Goal: Transaction & Acquisition: Subscribe to service/newsletter

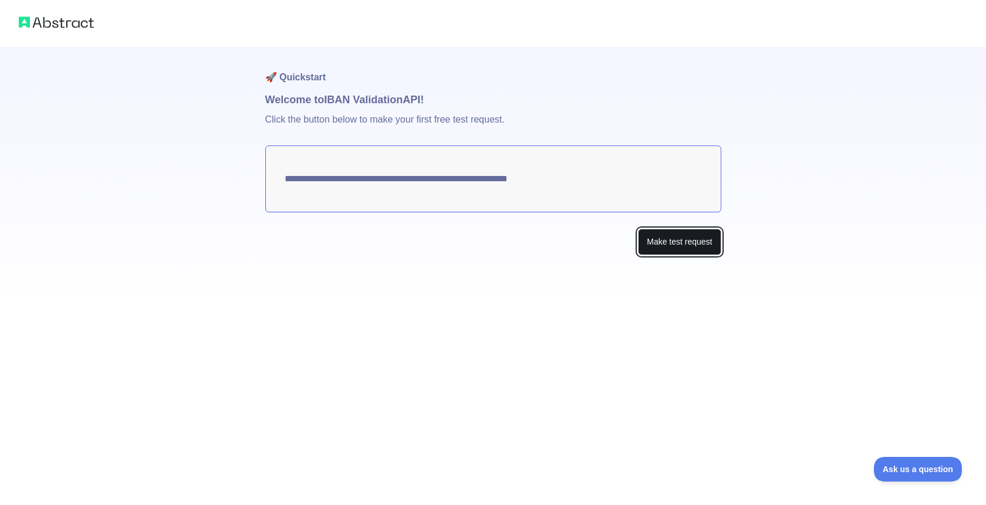
click at [660, 244] on button "Make test request" at bounding box center [679, 242] width 83 height 26
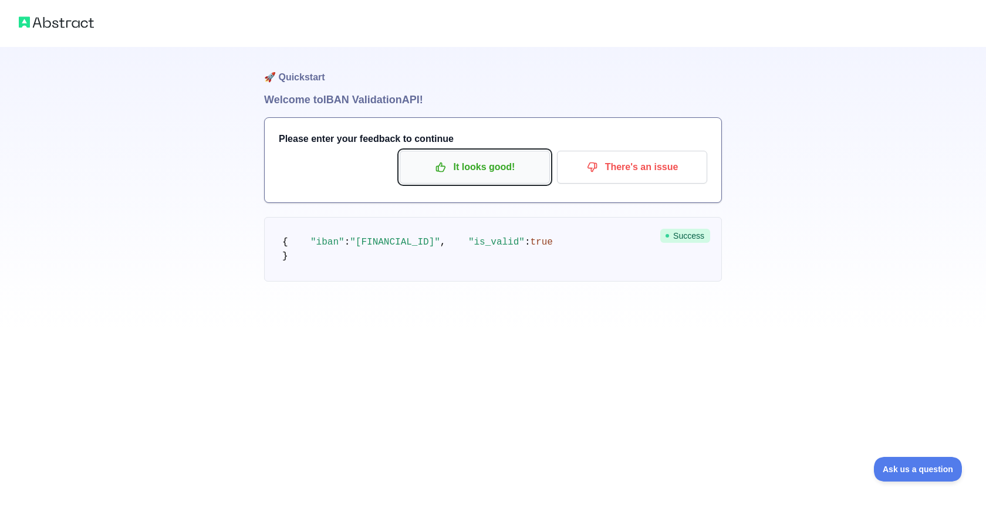
click at [492, 167] on p "It looks good!" at bounding box center [474, 167] width 133 height 20
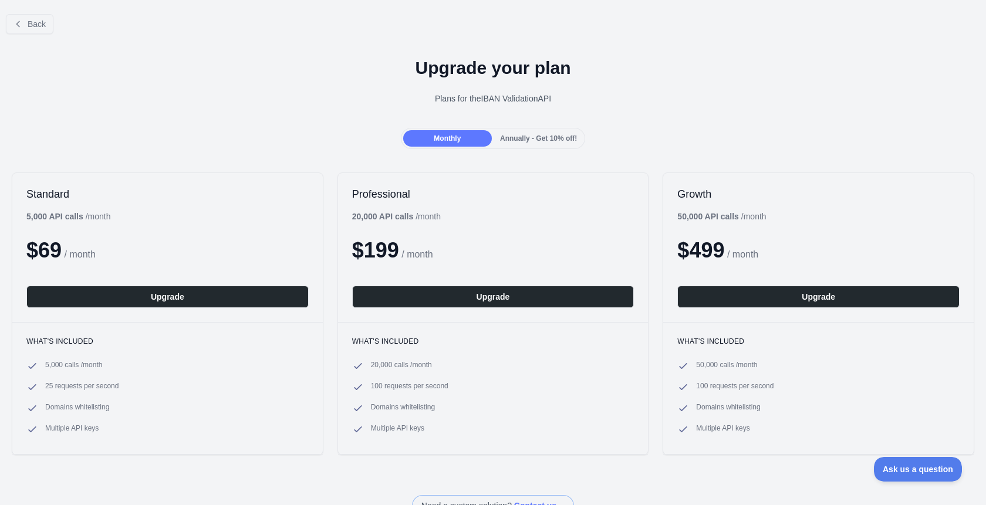
click at [748, 86] on div "Upgrade your plan Plans for the IBAN Validation API" at bounding box center [493, 85] width 986 height 84
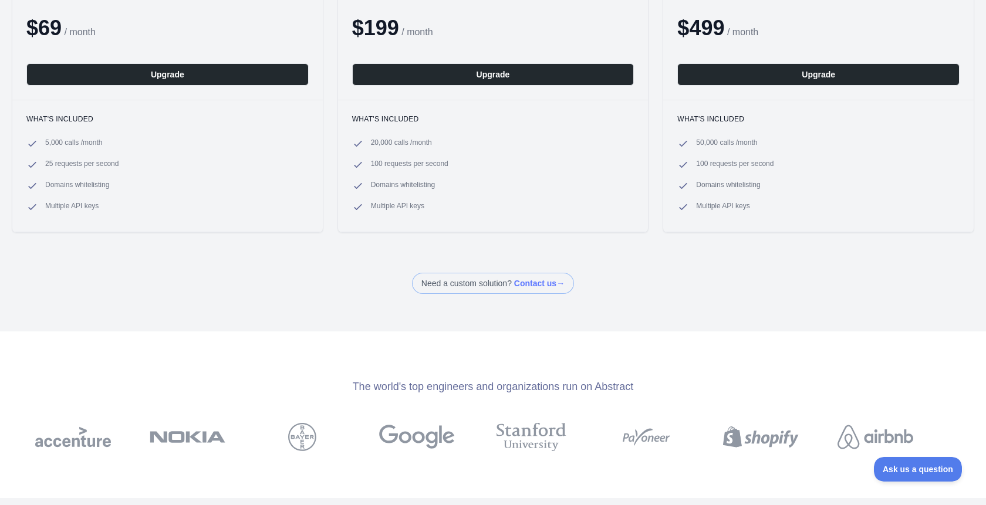
scroll to position [196, 0]
